Goal: Book appointment/travel/reservation

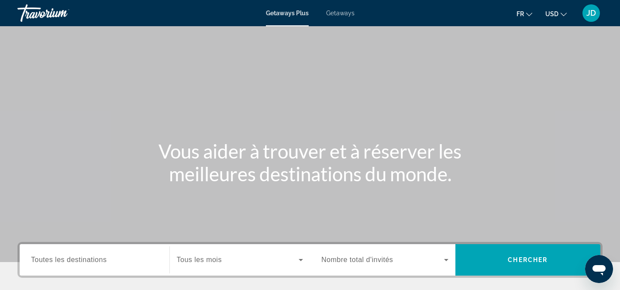
click at [93, 265] on div "Search widget" at bounding box center [94, 259] width 127 height 25
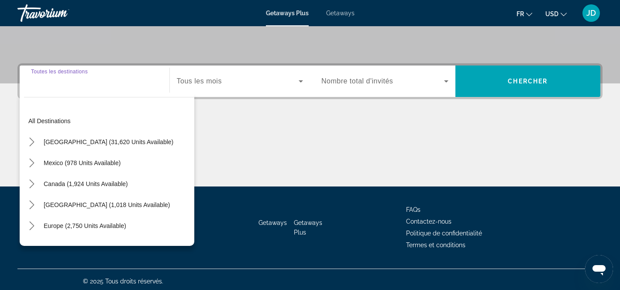
scroll to position [182, 0]
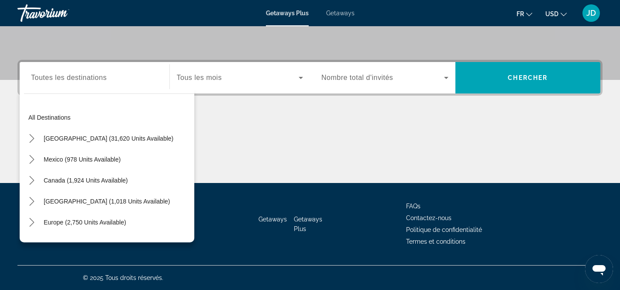
click at [113, 85] on div "Search widget" at bounding box center [94, 77] width 127 height 25
click at [114, 73] on input "Destination Toutes les destinations" at bounding box center [94, 78] width 127 height 10
click at [97, 174] on span "Select destination: Canada (1,924 units available)" at bounding box center [85, 180] width 93 height 21
type input "**********"
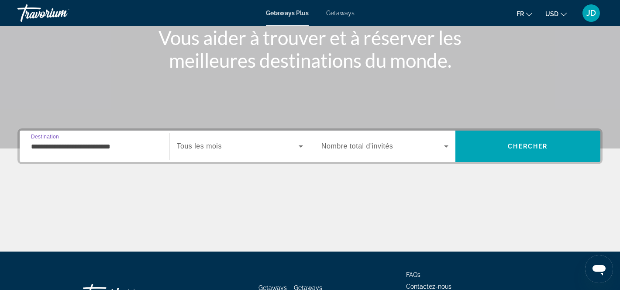
scroll to position [106, 0]
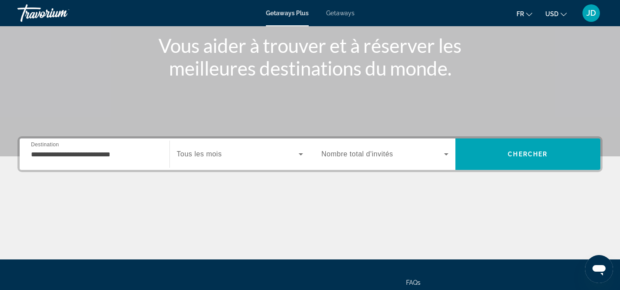
click at [348, 12] on span "Getaways" at bounding box center [340, 13] width 28 height 7
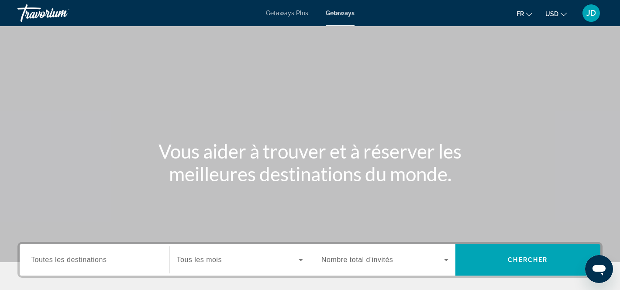
click at [88, 258] on span "Toutes les destinations" at bounding box center [69, 259] width 76 height 7
click at [88, 258] on input "Destination Toutes les destinations" at bounding box center [94, 260] width 127 height 10
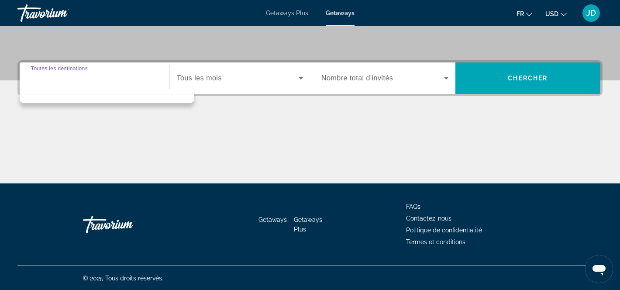
scroll to position [182, 0]
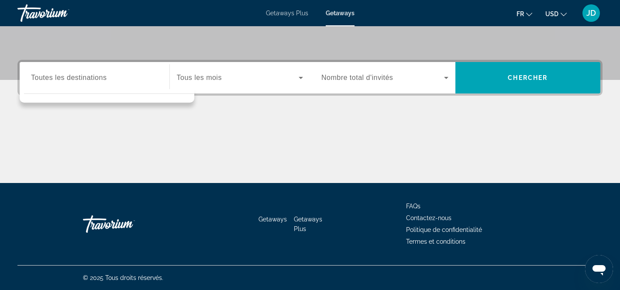
click at [121, 83] on div "Search widget" at bounding box center [94, 77] width 127 height 25
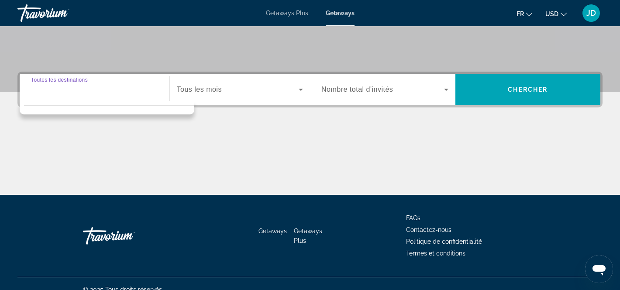
scroll to position [162, 0]
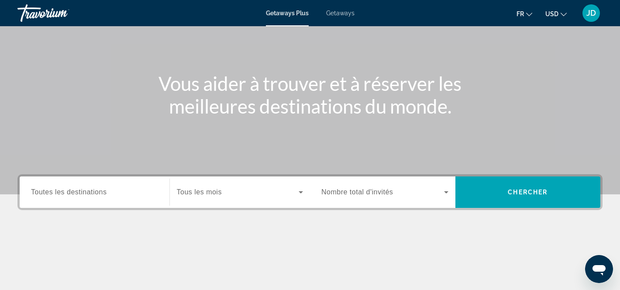
scroll to position [33, 0]
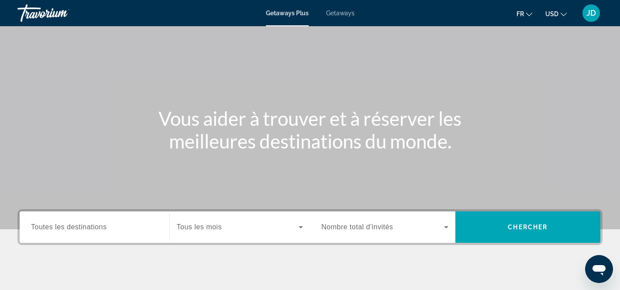
click at [344, 13] on span "Getaways" at bounding box center [340, 13] width 28 height 7
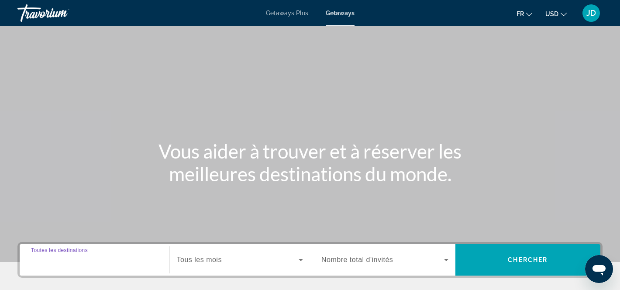
click at [70, 264] on input "Destination Toutes les destinations" at bounding box center [94, 260] width 127 height 10
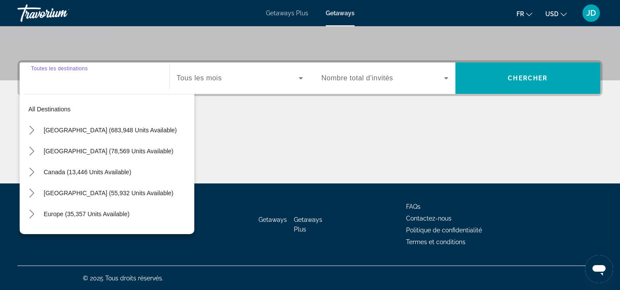
scroll to position [182, 0]
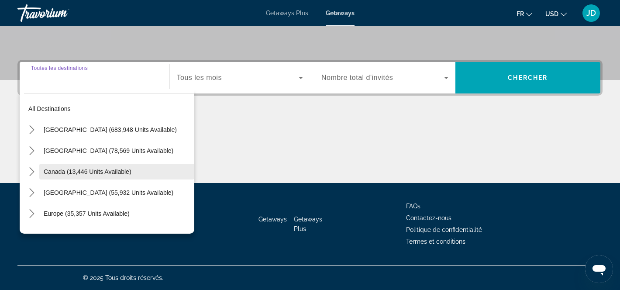
click at [110, 178] on span "Select destination: Canada (13,446 units available)" at bounding box center [116, 171] width 155 height 21
type input "**********"
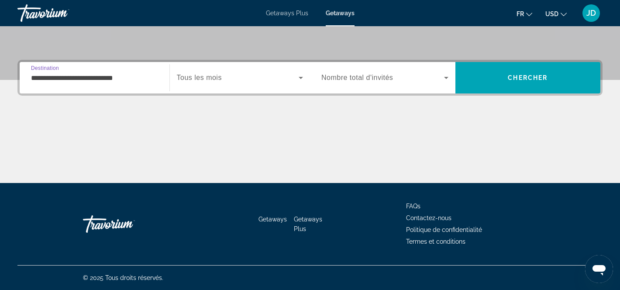
click at [202, 78] on span "Tous les mois" at bounding box center [199, 77] width 45 height 7
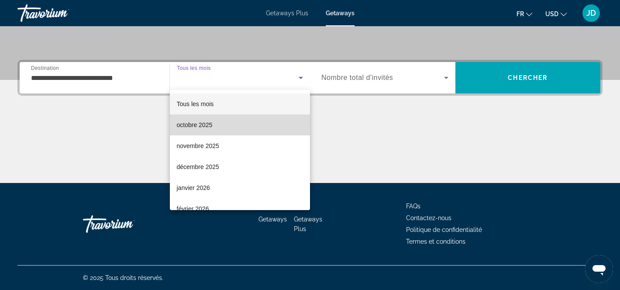
click at [203, 119] on mat-option "octobre 2025" at bounding box center [240, 124] width 141 height 21
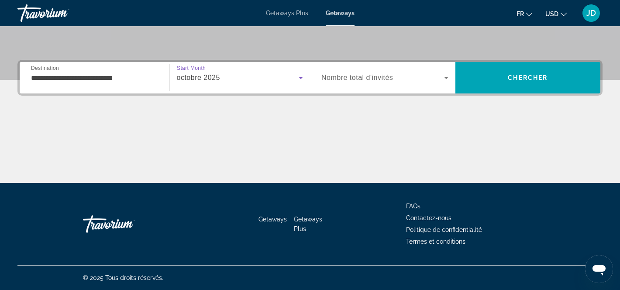
click at [357, 74] on span "Nombre total d'invités" at bounding box center [357, 77] width 72 height 7
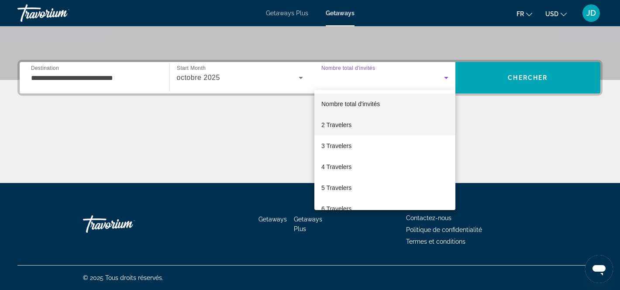
click at [346, 120] on span "2 Travelers" at bounding box center [336, 125] width 30 height 10
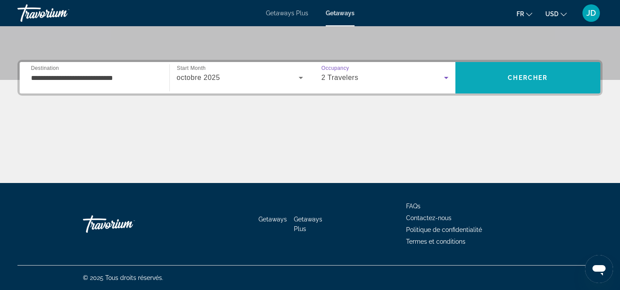
click at [531, 77] on span "Chercher" at bounding box center [528, 77] width 40 height 7
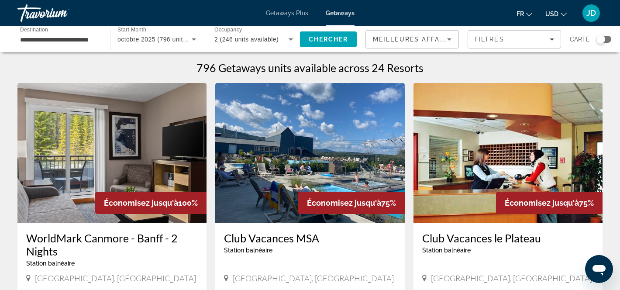
click at [56, 14] on div "Travorium" at bounding box center [60, 13] width 87 height 23
